Goal: Information Seeking & Learning: Learn about a topic

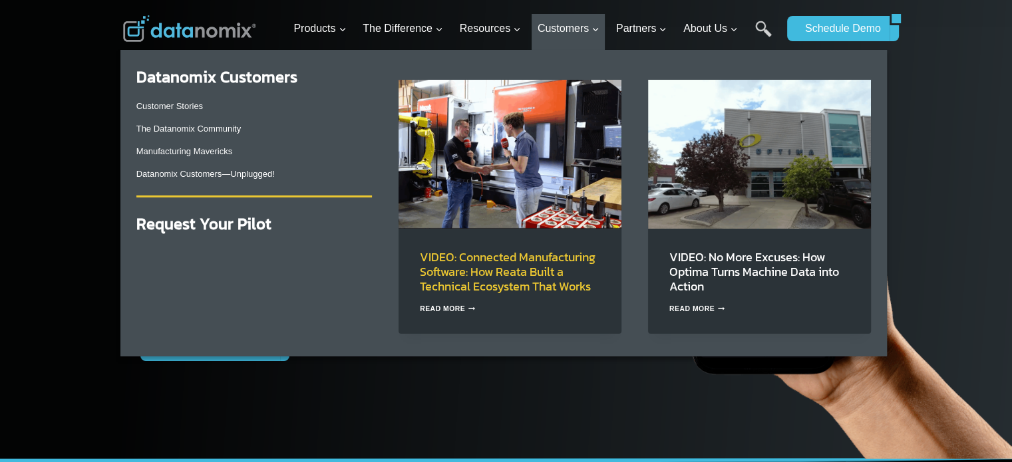
click at [504, 272] on link "VIDEO: Connected Manufacturing Software: How Reata Built a Technical Ecosystem …" at bounding box center [508, 271] width 176 height 47
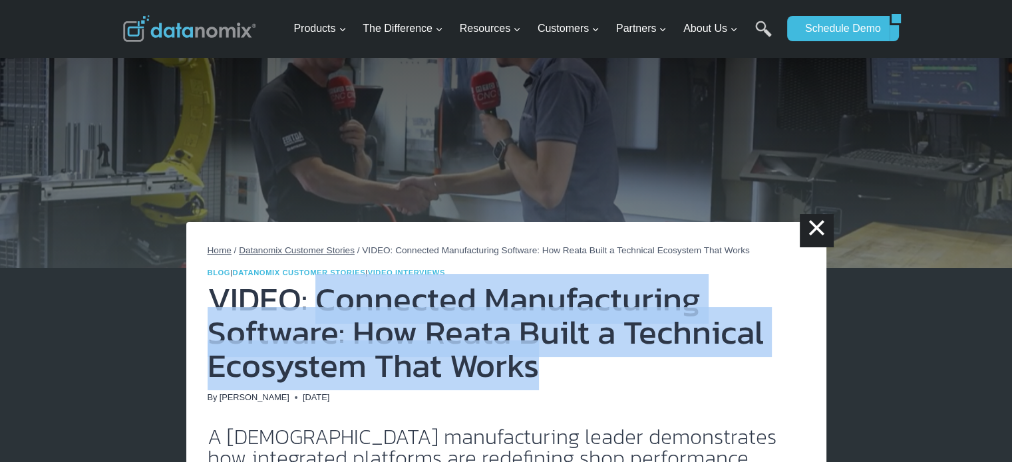
drag, startPoint x: 587, startPoint y: 373, endPoint x: 318, endPoint y: 314, distance: 275.1
click at [318, 314] on h1 "VIDEO: Connected Manufacturing Software: How Reata Built a Technical Ecosystem …" at bounding box center [507, 333] width 598 height 100
copy h1 "Connected Manufacturing Software: How Reata Built a Technical Ecosystem That Wo…"
